Goal: Task Accomplishment & Management: Use online tool/utility

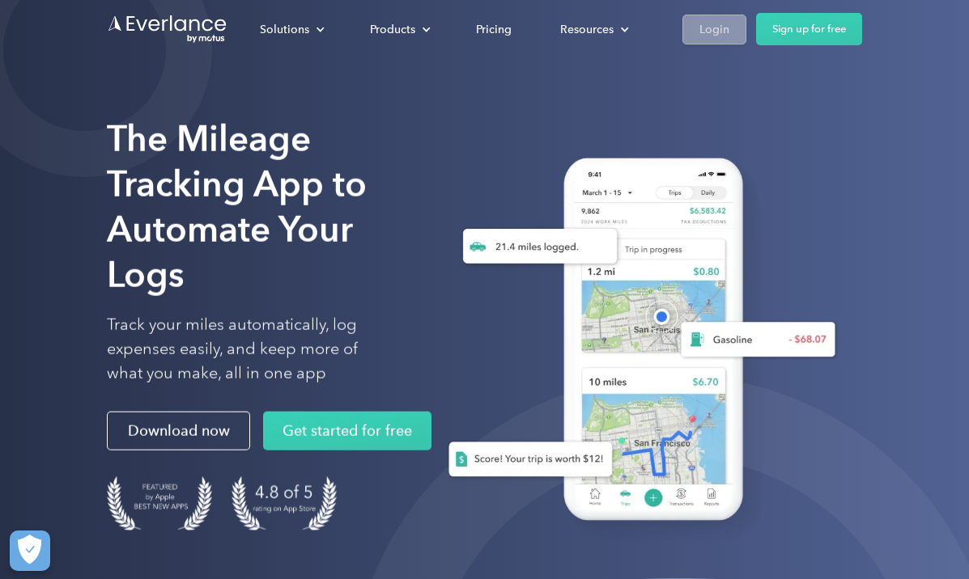
click at [720, 26] on div "Login" at bounding box center [714, 29] width 30 height 20
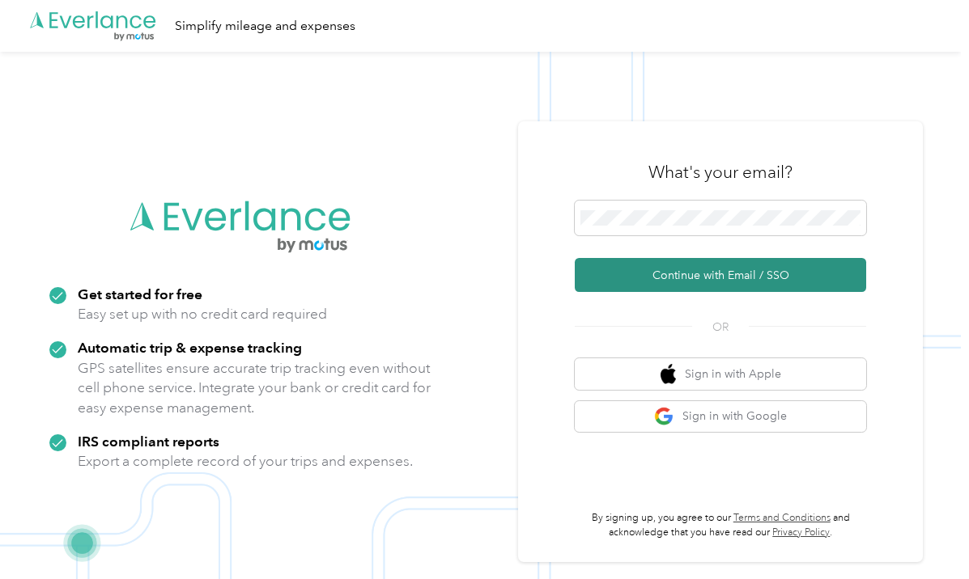
click at [637, 276] on button "Continue with Email / SSO" at bounding box center [720, 275] width 291 height 34
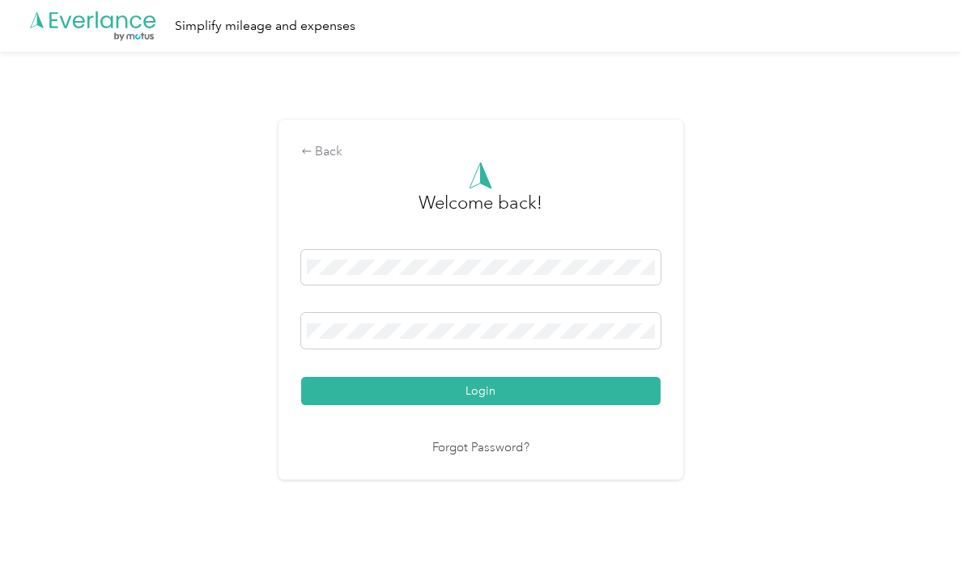
click at [484, 391] on button "Login" at bounding box center [480, 391] width 359 height 28
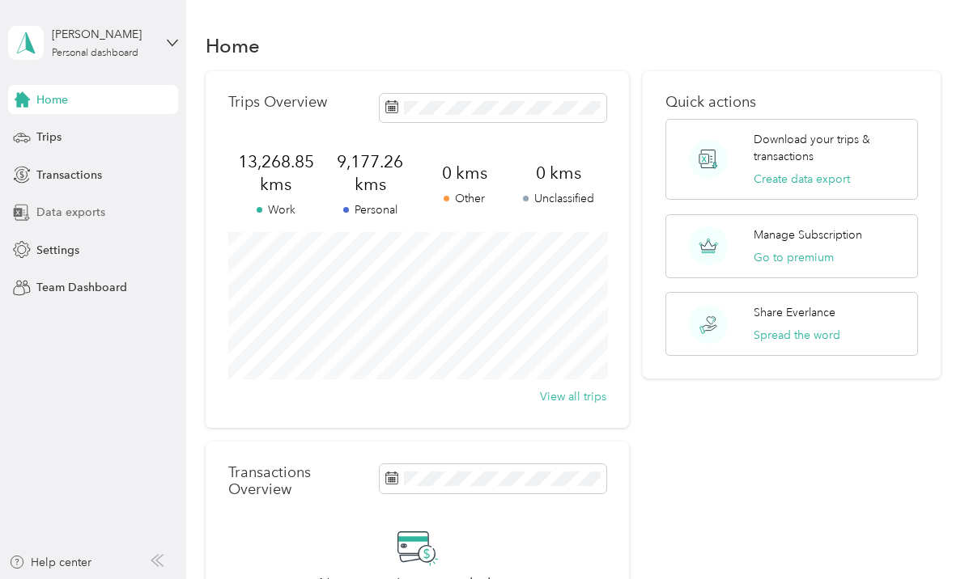
click at [71, 209] on span "Data exports" at bounding box center [70, 212] width 69 height 17
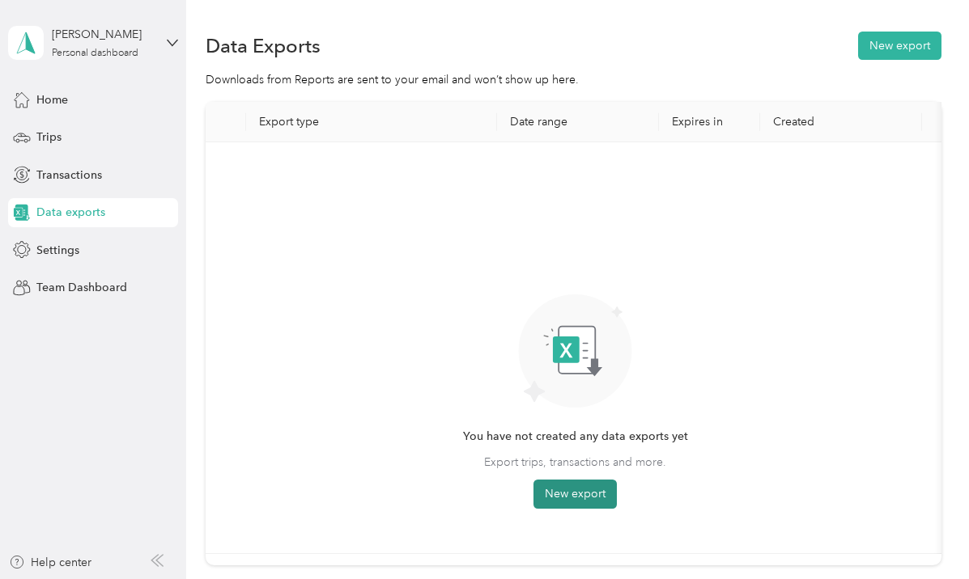
click at [590, 497] on button "New export" at bounding box center [574, 494] width 83 height 29
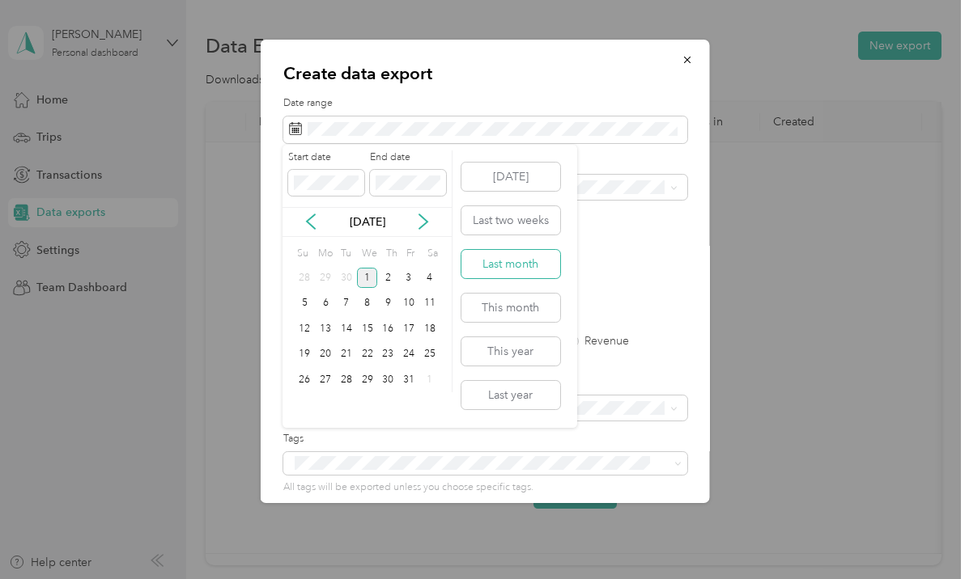
click at [497, 261] on button "Last month" at bounding box center [510, 264] width 99 height 28
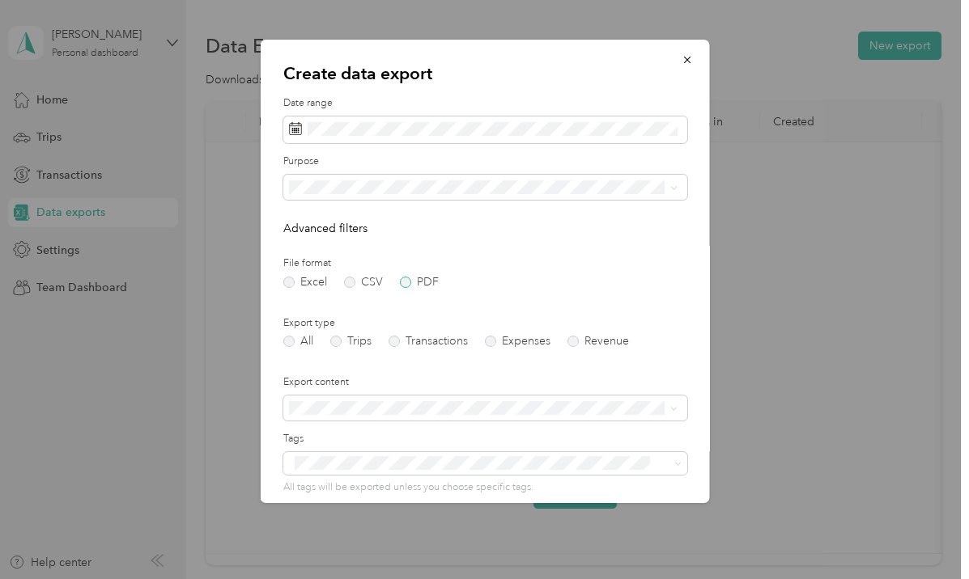
click at [403, 280] on label "PDF" at bounding box center [418, 282] width 39 height 11
click at [428, 175] on span at bounding box center [484, 188] width 404 height 26
click at [381, 233] on li "Work" at bounding box center [482, 243] width 400 height 28
click at [339, 342] on label "Trips" at bounding box center [349, 341] width 41 height 11
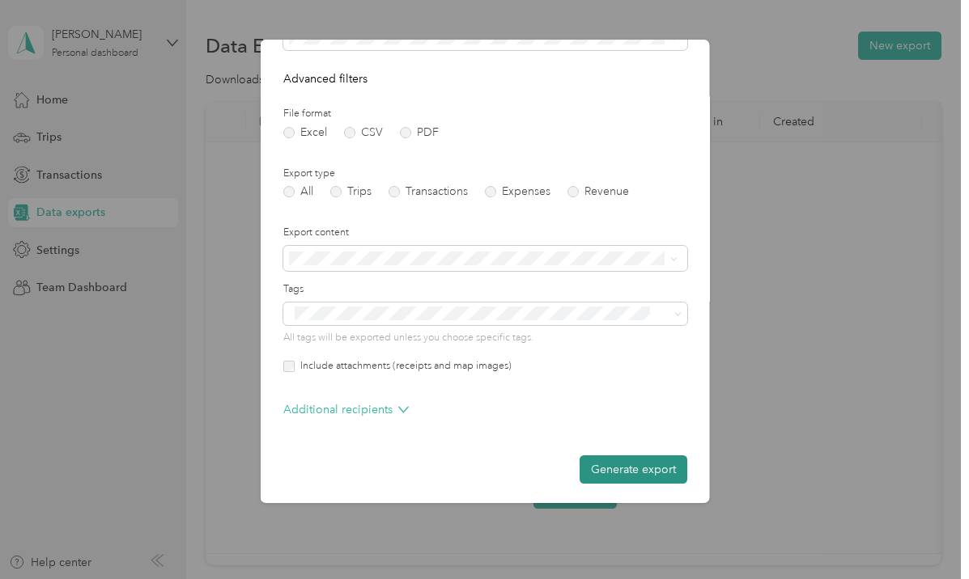
click at [627, 463] on button "Generate export" at bounding box center [633, 470] width 108 height 28
